Goal: Task Accomplishment & Management: Use online tool/utility

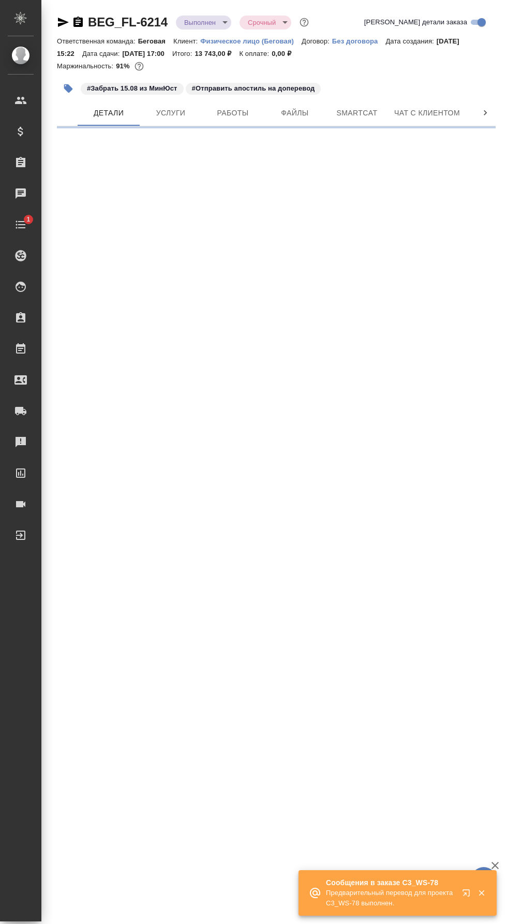
select select "RU"
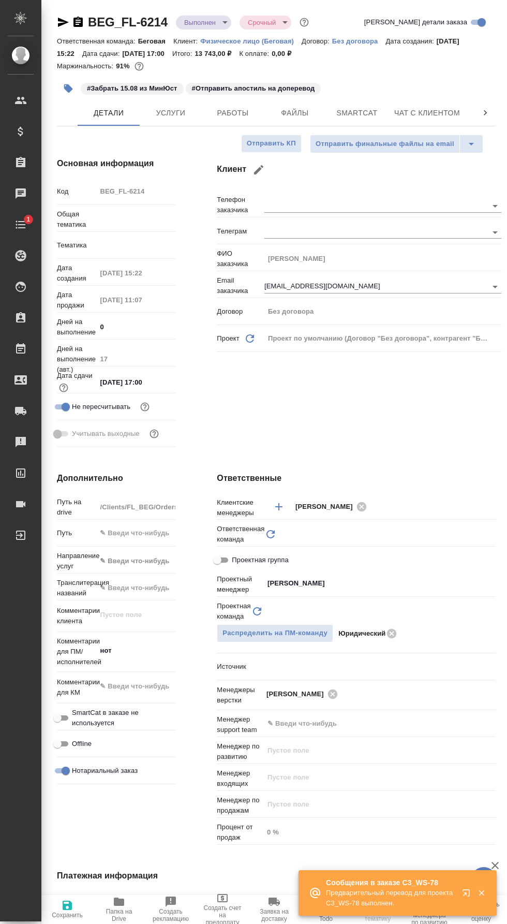
type textarea "x"
type input "Юридический"
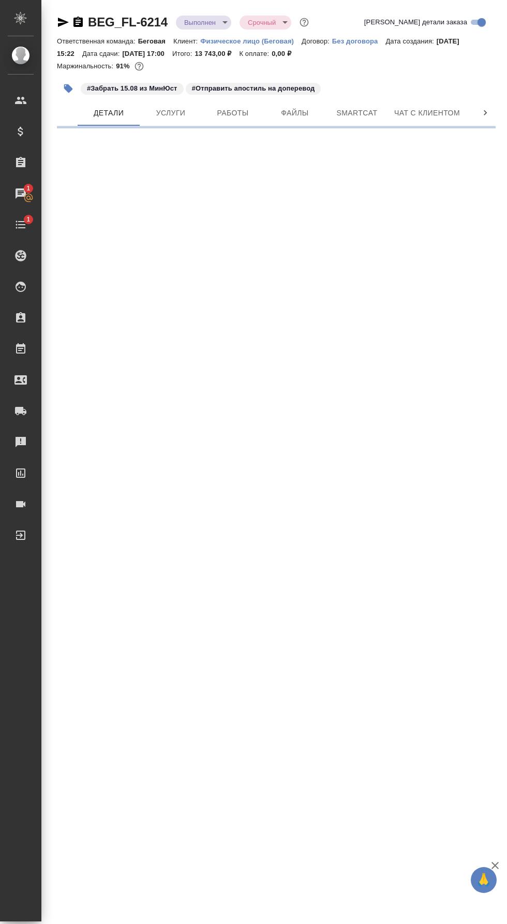
select select "RU"
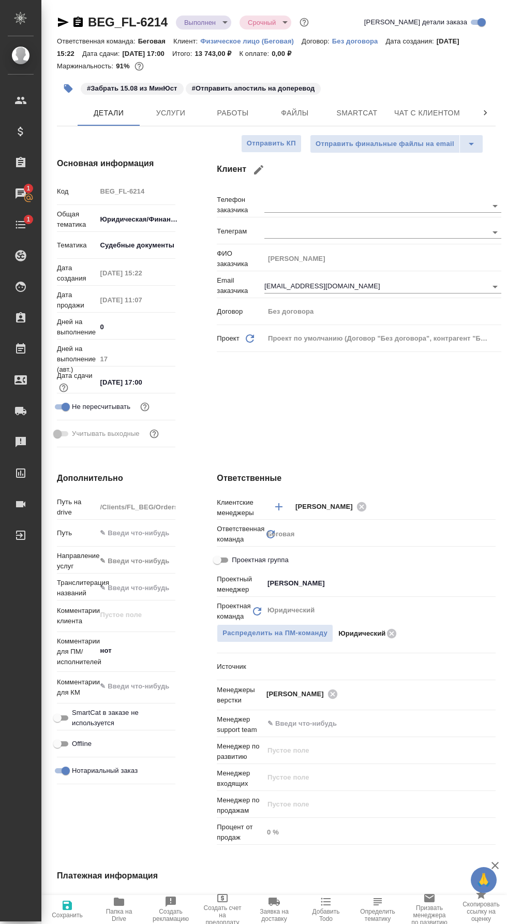
type textarea "x"
click at [250, 115] on span "Работы" at bounding box center [233, 113] width 50 height 13
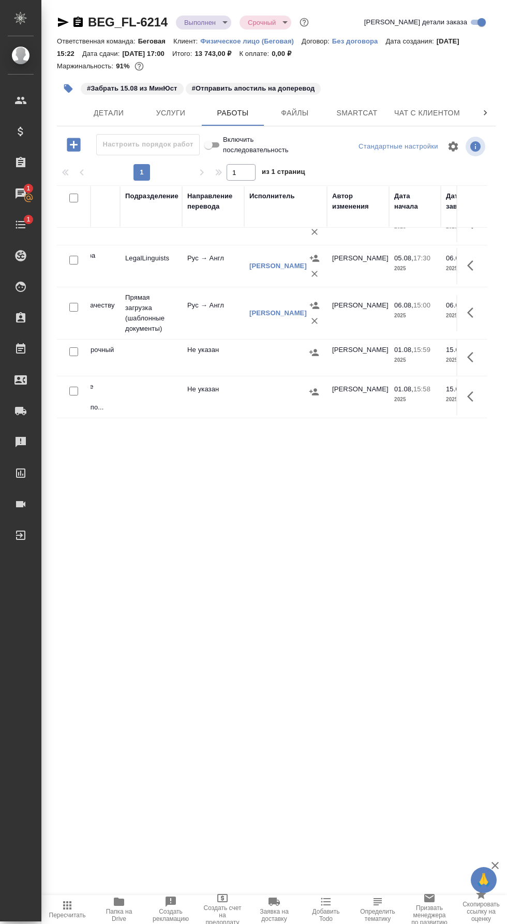
scroll to position [28, 0]
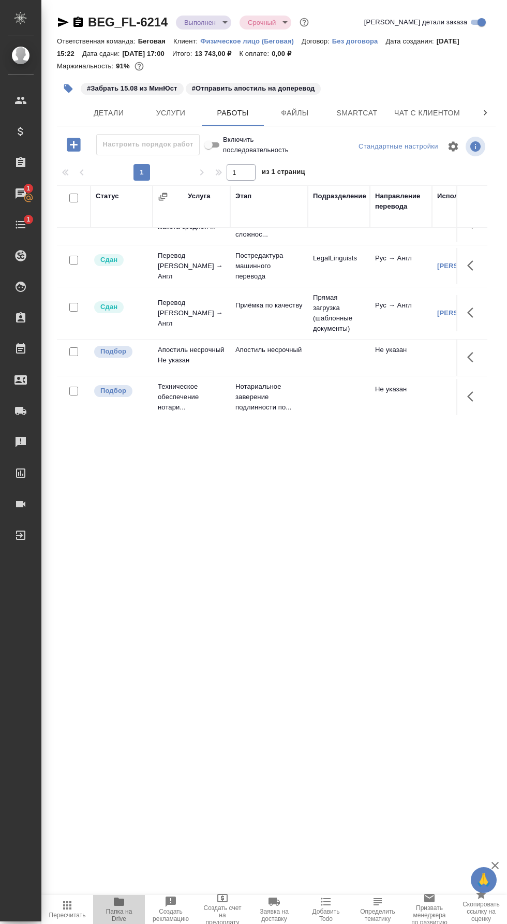
click at [122, 912] on span "Папка на Drive" at bounding box center [118, 915] width 39 height 14
click at [72, 151] on icon "button" at bounding box center [73, 144] width 13 height 13
